Goal: Information Seeking & Learning: Find specific fact

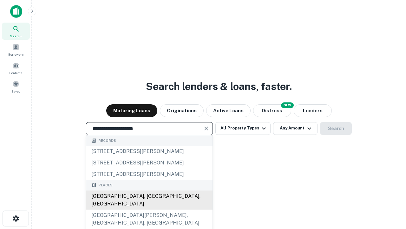
click at [149, 209] on div "[GEOGRAPHIC_DATA], [GEOGRAPHIC_DATA], [GEOGRAPHIC_DATA]" at bounding box center [149, 199] width 126 height 19
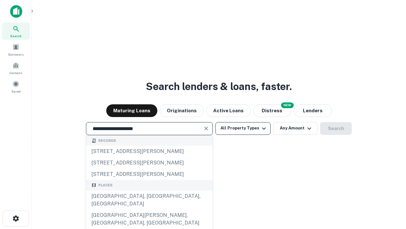
click at [243, 128] on button "All Property Types" at bounding box center [243, 128] width 55 height 13
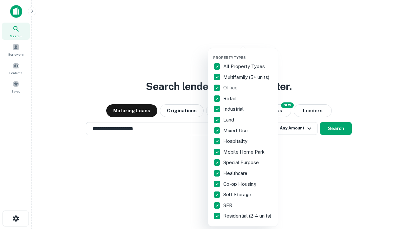
type input "**********"
click at [248, 53] on button "button" at bounding box center [248, 53] width 70 height 0
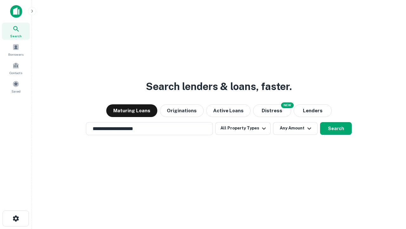
scroll to position [10, 0]
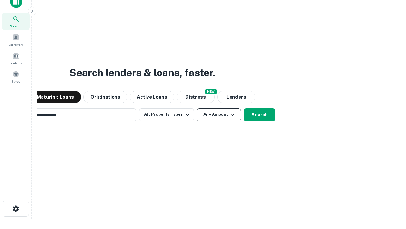
click at [197, 108] on button "Any Amount" at bounding box center [219, 114] width 44 height 13
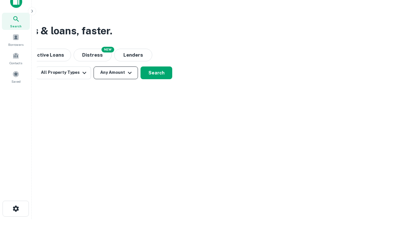
scroll to position [10, 0]
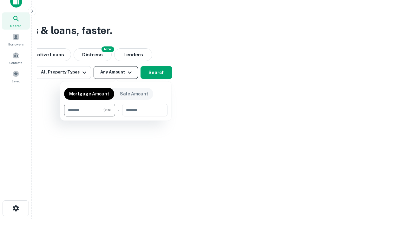
type input "*******"
click at [116, 116] on button "button" at bounding box center [116, 116] width 104 height 0
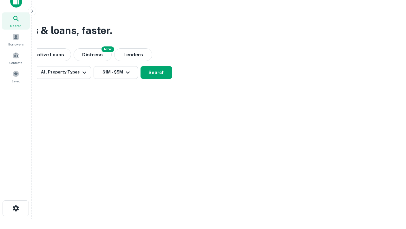
scroll to position [4, 117]
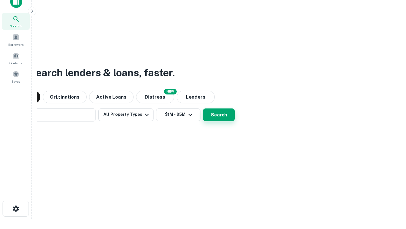
click at [203, 108] on button "Search" at bounding box center [219, 114] width 32 height 13
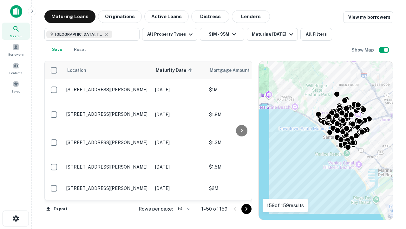
click at [183, 208] on body "Search Borrowers Contacts Saved Maturing Loans Originations Active Loans Distre…" at bounding box center [203, 114] width 406 height 229
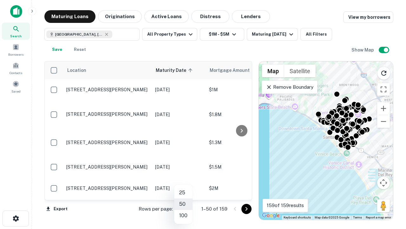
click at [184, 192] on li "25" at bounding box center [183, 192] width 18 height 11
click at [246, 208] on icon "Go to next page" at bounding box center [247, 209] width 8 height 8
